Goal: Use online tool/utility: Utilize a website feature to perform a specific function

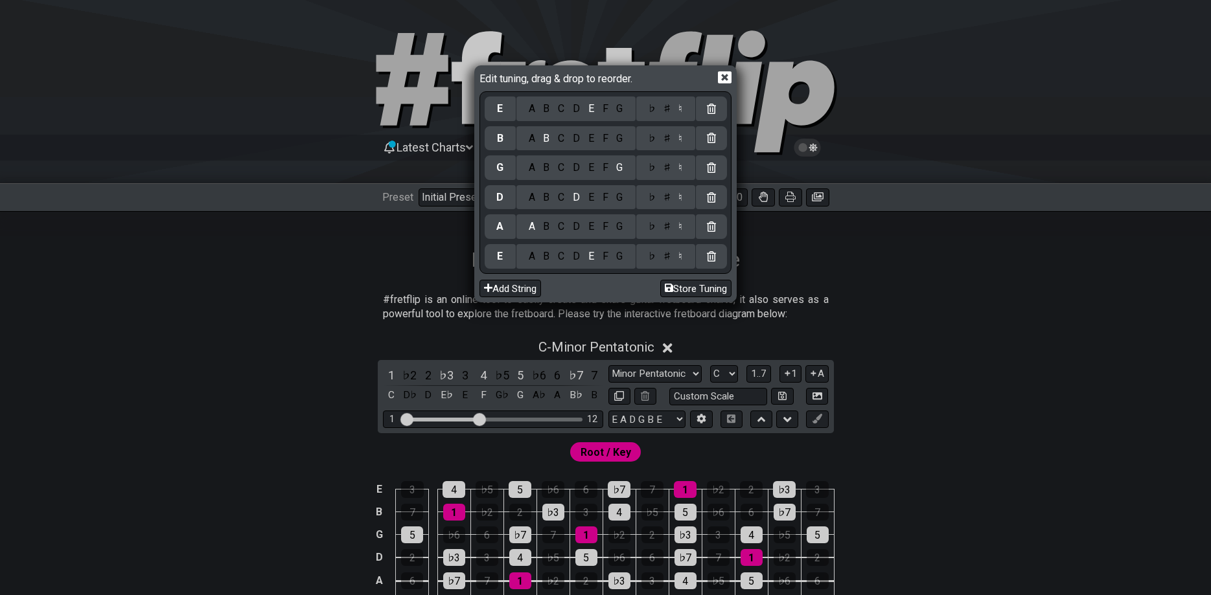
click at [557, 168] on div "C" at bounding box center [561, 168] width 15 height 14
click at [560, 257] on div "C" at bounding box center [561, 256] width 15 height 14
click at [578, 227] on div "D" at bounding box center [577, 227] width 16 height 14
click at [567, 198] on div "C" at bounding box center [561, 197] width 15 height 14
click at [606, 170] on div "F" at bounding box center [605, 168] width 14 height 14
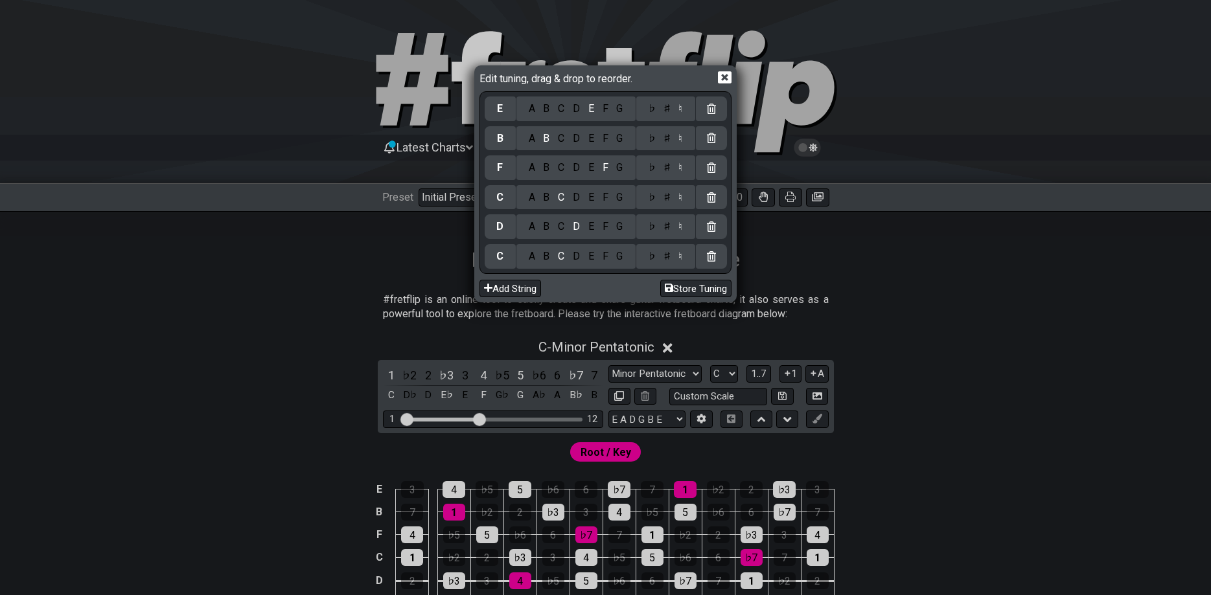
click at [532, 137] on div "A" at bounding box center [531, 138] width 15 height 14
click at [573, 115] on div "D" at bounding box center [577, 109] width 16 height 14
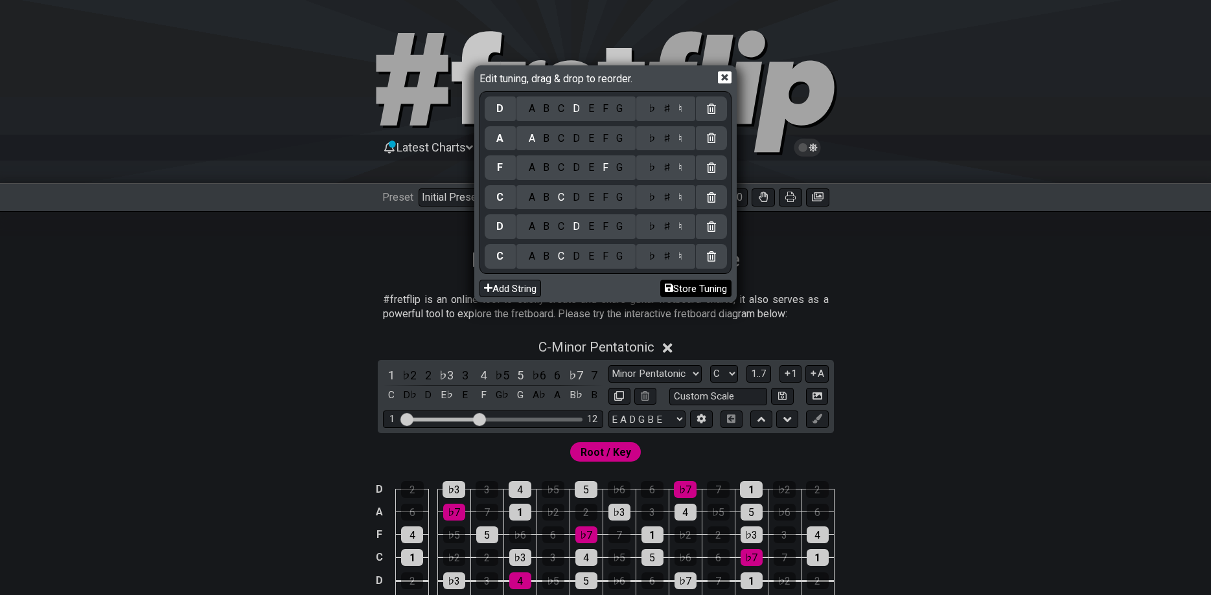
click at [678, 287] on button "Store Tuning" at bounding box center [695, 288] width 71 height 17
click at [723, 79] on icon at bounding box center [725, 78] width 14 height 14
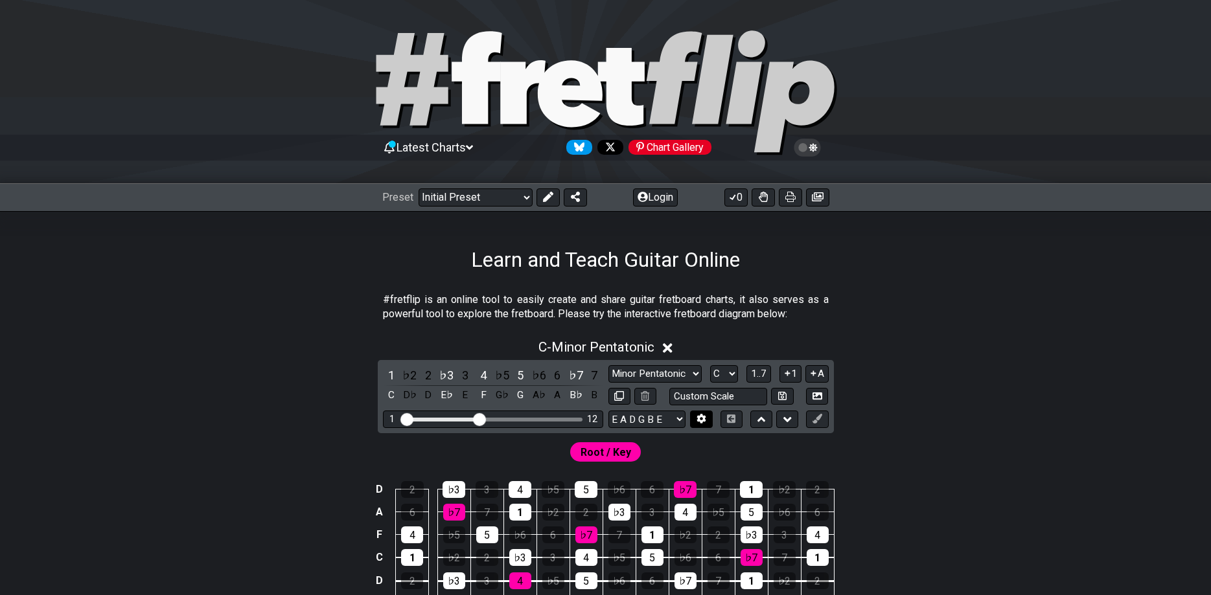
click at [700, 419] on icon at bounding box center [701, 419] width 10 height 10
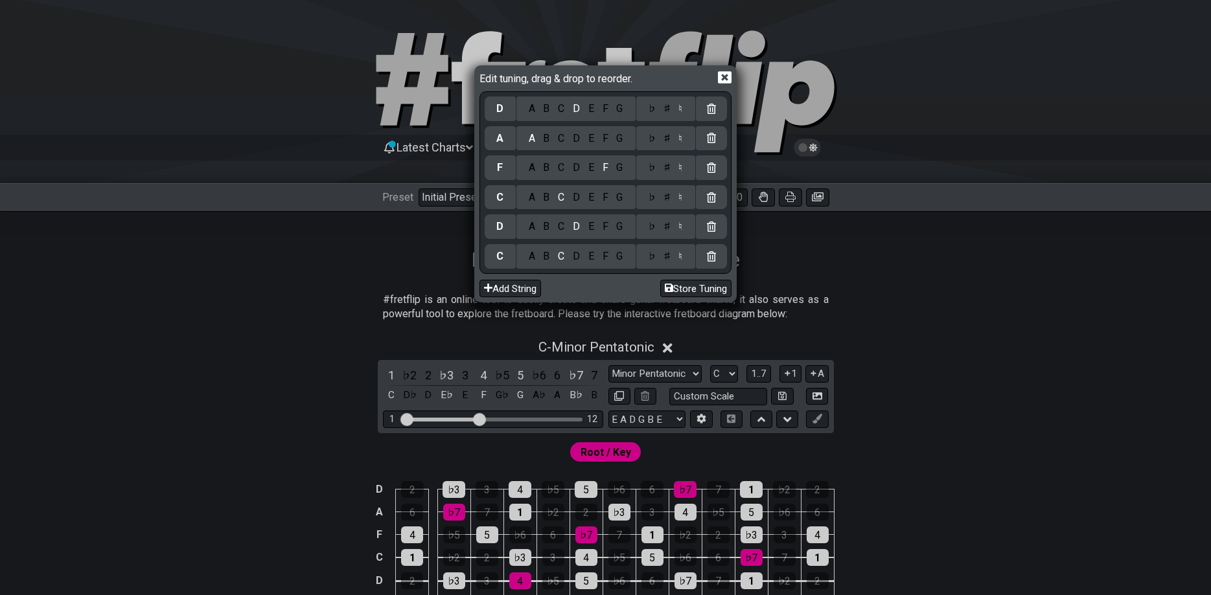
click at [687, 380] on div "Edit tuning, drag & drop to reorder. D A B C D E F G ♭ ♯ ♮ A A B C D E F G ♭ ♯ …" at bounding box center [605, 297] width 1211 height 595
click at [663, 424] on div "Edit tuning, drag & drop to reorder. D A B C D E F G ♭ ♯ ♮ A A B C D E F G ♭ ♯ …" at bounding box center [605, 297] width 1211 height 595
click at [725, 81] on icon at bounding box center [725, 78] width 14 height 14
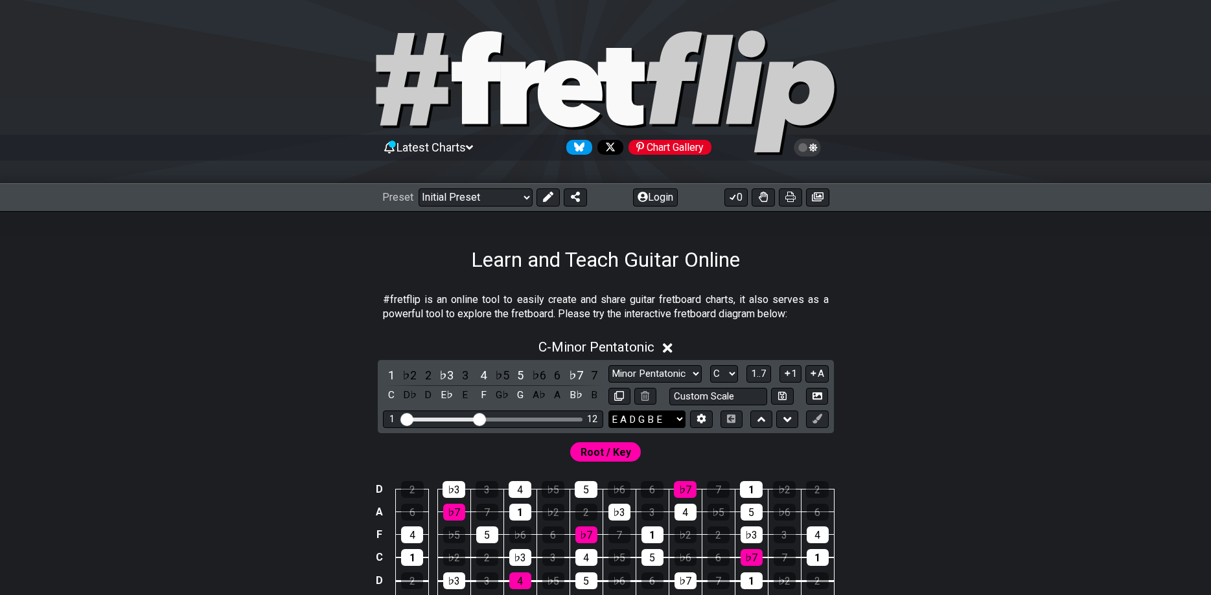
click at [608, 411] on select "E A D G B E C D C F A D E A D G B E B E A D F♯ B A D G C E A D A D G B E E♭ A♭ …" at bounding box center [646, 419] width 77 height 17
select select "C G C F A D"
click option "C G C F A D" at bounding box center [0, 0] width 0 height 0
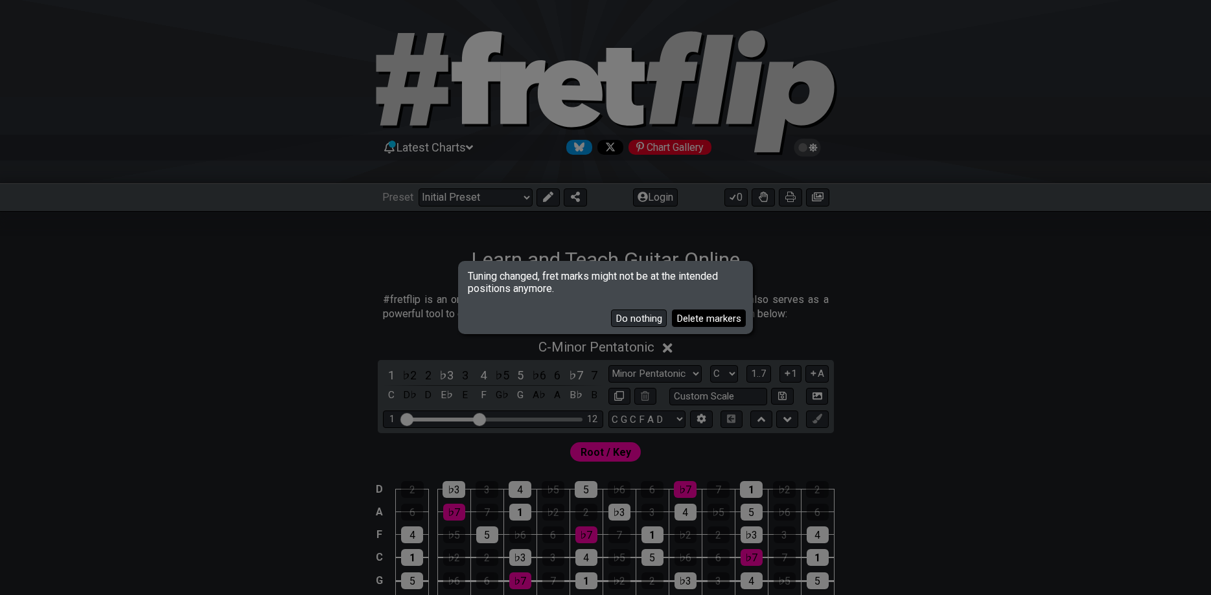
click at [701, 320] on button "Delete markers" at bounding box center [709, 318] width 74 height 17
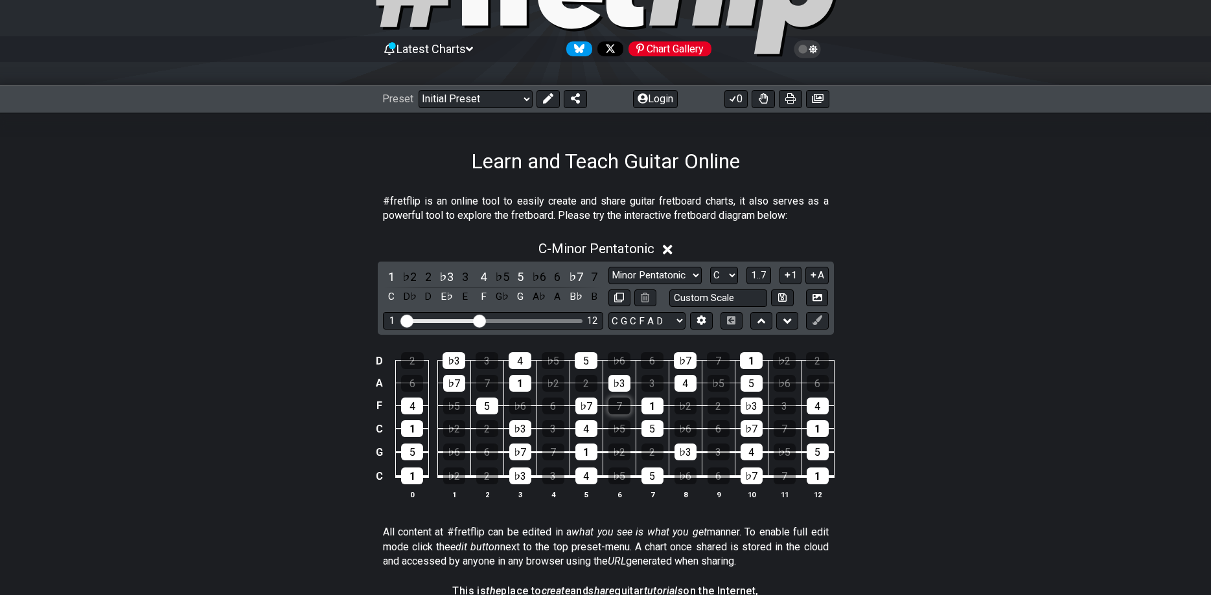
scroll to position [198, 0]
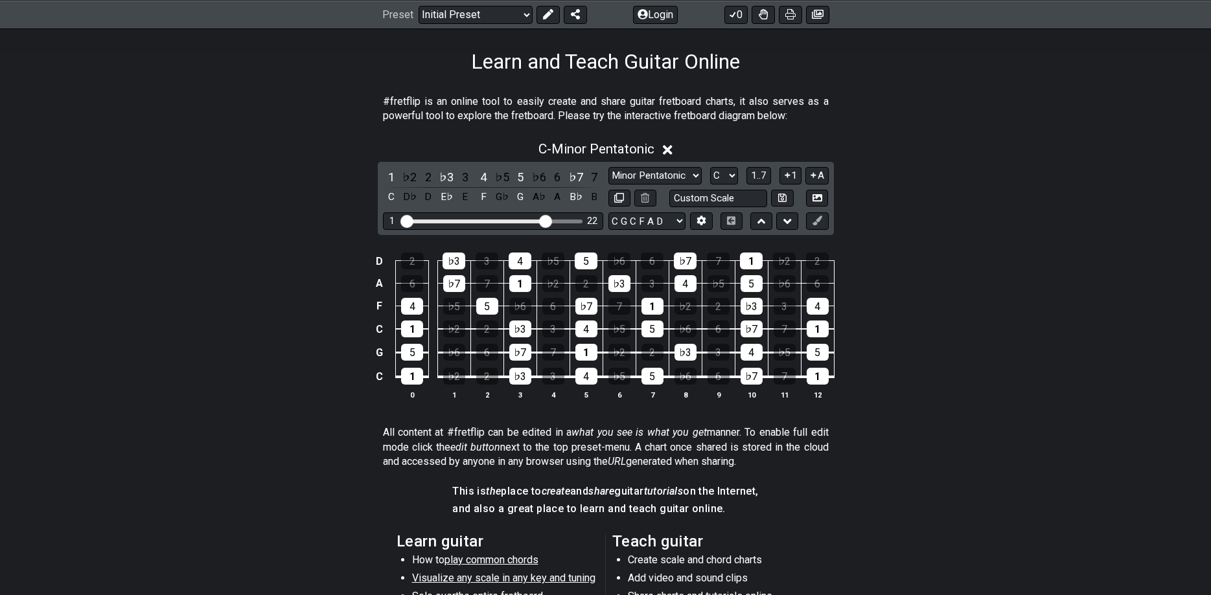
drag, startPoint x: 482, startPoint y: 218, endPoint x: 545, endPoint y: 274, distance: 84.0
click at [545, 220] on input "Visible fret range" at bounding box center [493, 220] width 184 height 0
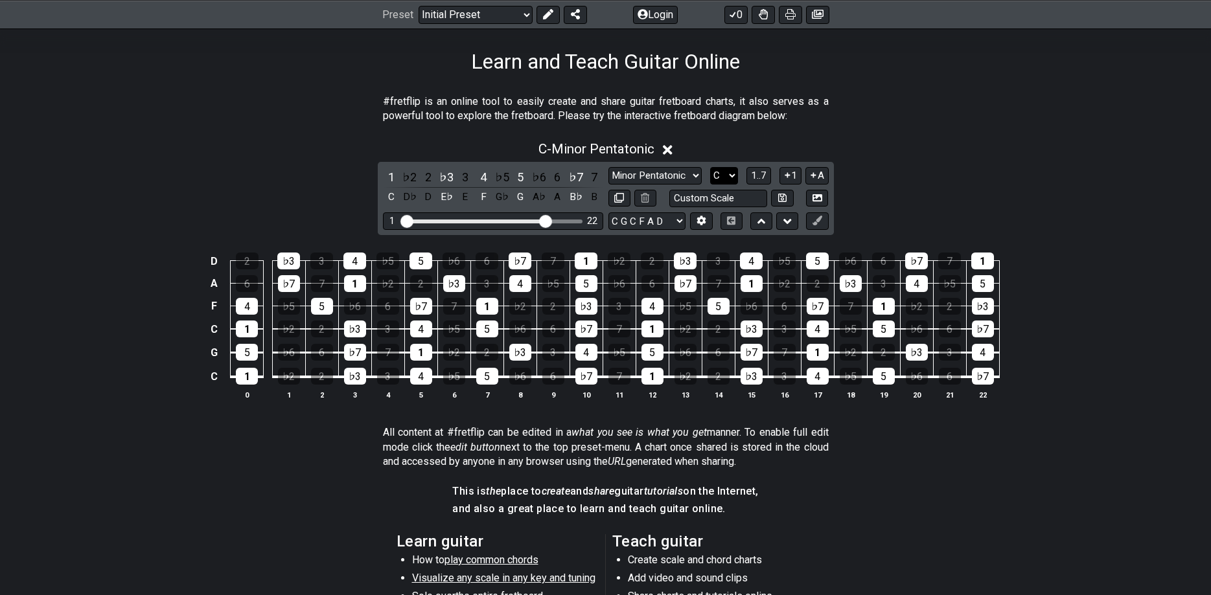
click at [710, 167] on select "A♭ A A♯ B♭ B C C♯ D♭ D D♯ E♭ E F F♯ G♭ G G♯" at bounding box center [724, 175] width 28 height 17
select select "Ab"
click option "A♭" at bounding box center [0, 0] width 0 height 0
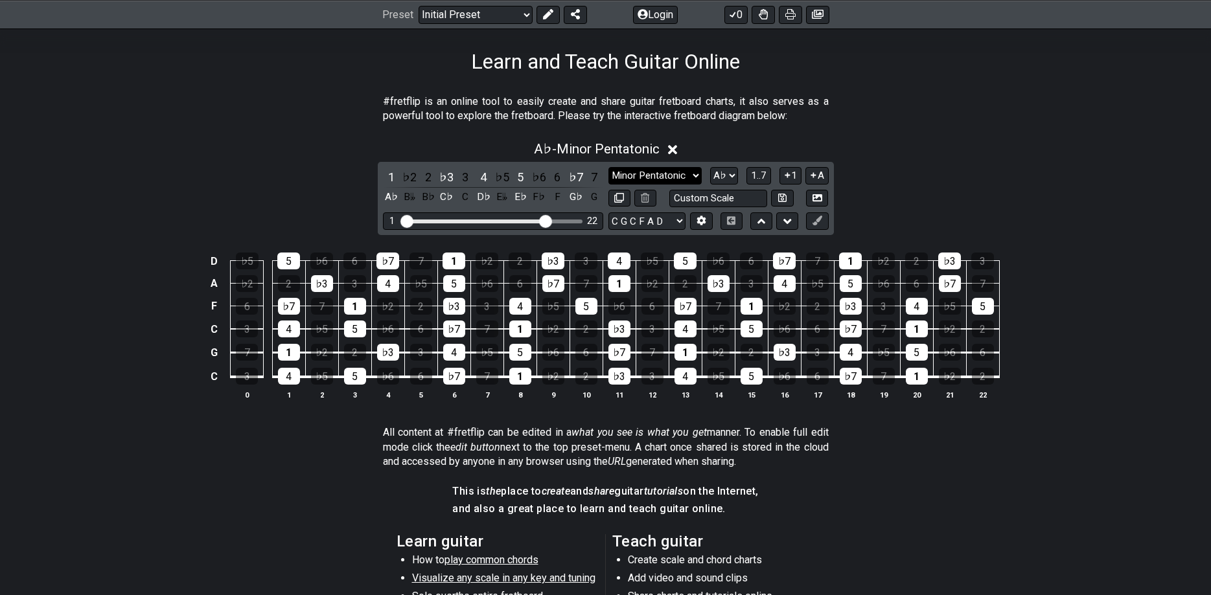
click at [608, 167] on select "Minor Pentatonic Click to edit Minor Pentatonic Major Pentatonic Minor Blues Ma…" at bounding box center [654, 175] width 93 height 17
select select "Minor / Aeolian"
click option "Minor / Aeolian" at bounding box center [0, 0] width 0 height 0
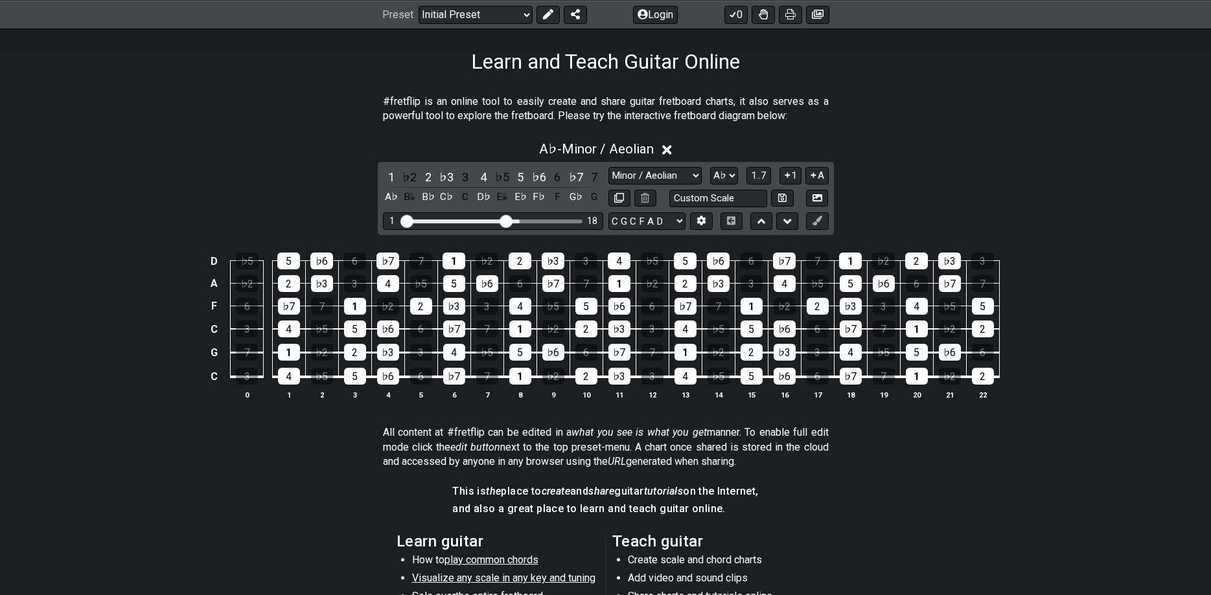
drag, startPoint x: 544, startPoint y: 221, endPoint x: 505, endPoint y: 253, distance: 50.7
click at [506, 220] on input "Visible fret range" at bounding box center [493, 220] width 184 height 0
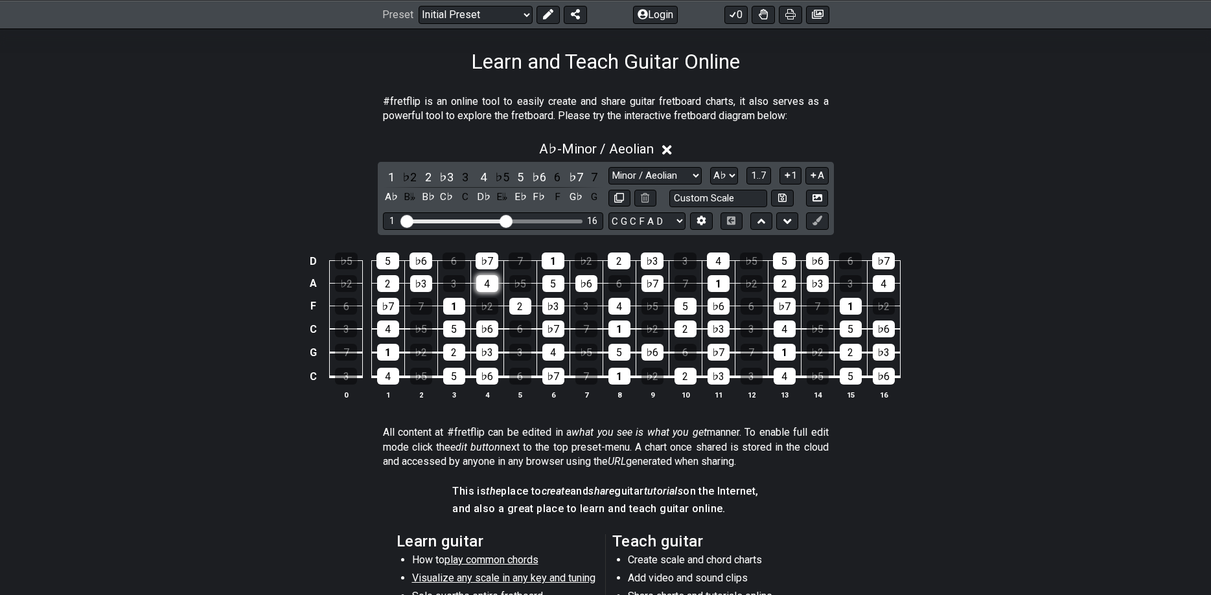
drag, startPoint x: 499, startPoint y: 258, endPoint x: 481, endPoint y: 277, distance: 26.6
click at [481, 277] on tbody "D ♭5 5 ♭6 6 ♭7 7 1 ♭2 2 ♭3 3 4 ♭5 5 ♭6 6 ♭7 A ♭2 2 ♭3 3 4 ♭5 5 ♭6 6 ♭7 7 1 ♭2 2…" at bounding box center [602, 314] width 595 height 152
drag, startPoint x: 506, startPoint y: 222, endPoint x: 476, endPoint y: 245, distance: 38.2
click at [476, 220] on input "Visible fret range" at bounding box center [493, 220] width 184 height 0
